Goal: Navigation & Orientation: Find specific page/section

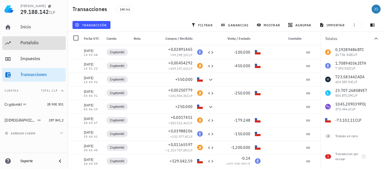
click at [35, 42] on div "Portafolio" at bounding box center [41, 42] width 43 height 5
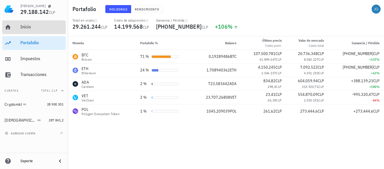
click at [31, 29] on div "Inicio" at bounding box center [41, 26] width 43 height 5
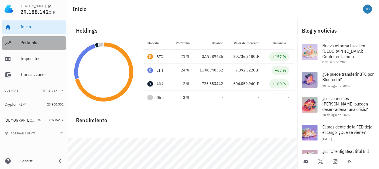
click at [33, 42] on div "Portafolio" at bounding box center [41, 42] width 43 height 5
